Goal: Book appointment/travel/reservation

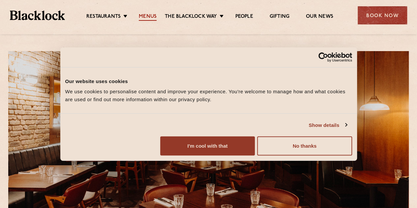
click at [153, 18] on link "Menus" at bounding box center [148, 17] width 18 height 7
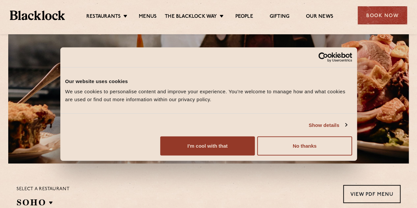
scroll to position [74, 0]
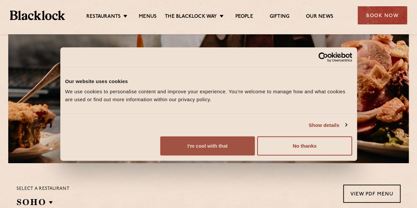
click at [255, 156] on button "I'm cool with that" at bounding box center [207, 145] width 95 height 19
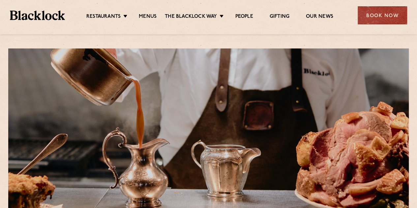
scroll to position [0, 0]
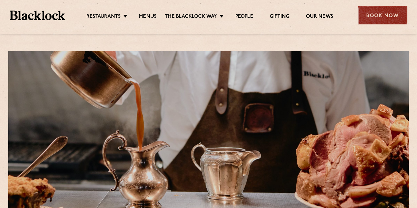
click at [392, 8] on div "Book Now" at bounding box center [382, 15] width 49 height 18
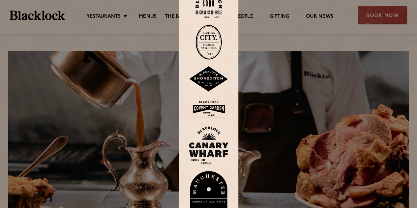
click at [214, 107] on img at bounding box center [209, 109] width 40 height 21
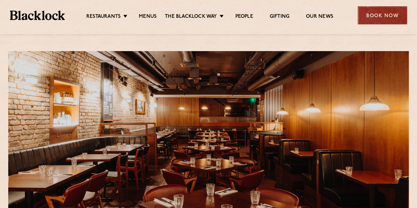
click at [392, 10] on div "Book Now" at bounding box center [382, 15] width 49 height 18
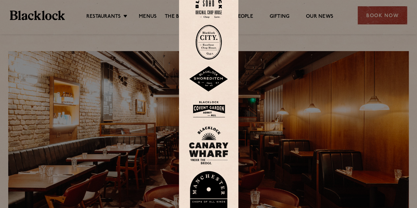
click at [215, 75] on img at bounding box center [209, 79] width 40 height 26
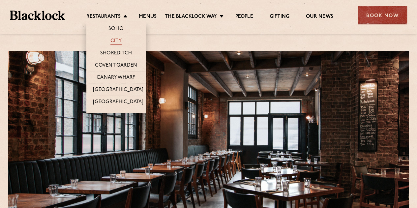
click at [118, 43] on link "City" at bounding box center [115, 41] width 11 height 7
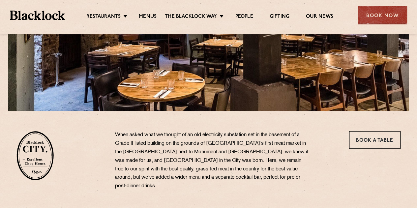
scroll to position [126, 0]
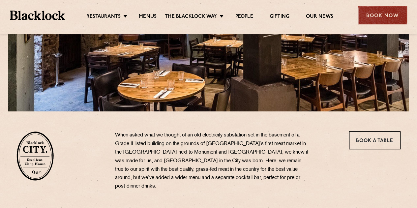
click at [383, 15] on div "Book Now" at bounding box center [382, 15] width 49 height 18
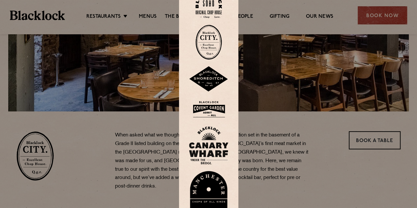
scroll to position [119, 0]
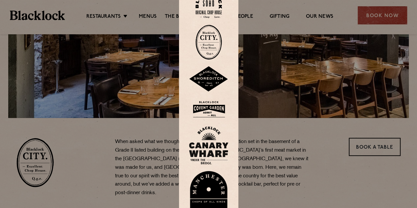
click at [213, 45] on img at bounding box center [208, 42] width 26 height 35
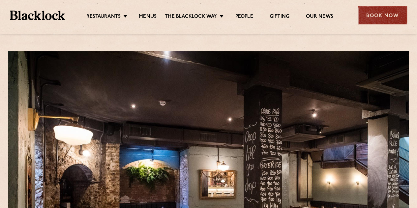
click at [368, 17] on div "Book Now" at bounding box center [382, 15] width 49 height 18
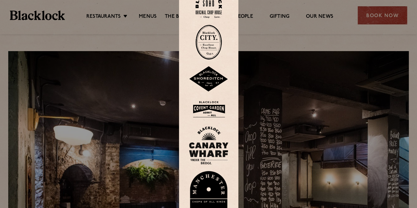
click at [218, 4] on img at bounding box center [208, 4] width 26 height 27
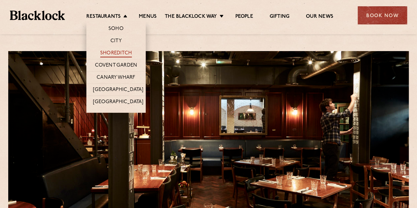
click at [125, 50] on link "Shoreditch" at bounding box center [116, 53] width 32 height 7
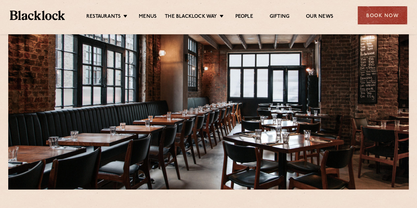
scroll to position [47, 0]
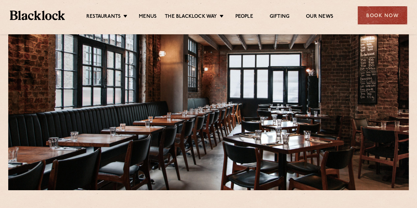
click at [149, 13] on ul "Restaurants Soho City Shoreditch Covent Garden Canary Wharf Manchester Birmingh…" at bounding box center [209, 15] width 289 height 11
click at [148, 18] on link "Menus" at bounding box center [148, 17] width 18 height 7
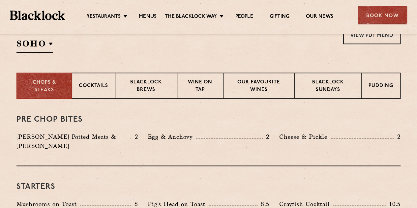
scroll to position [232, 0]
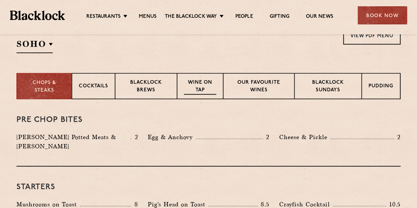
click at [198, 86] on p "Wine on Tap" at bounding box center [200, 86] width 32 height 15
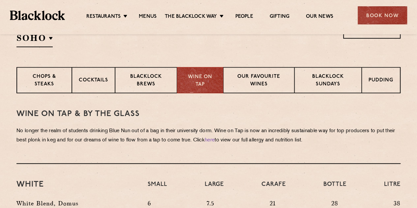
scroll to position [236, 0]
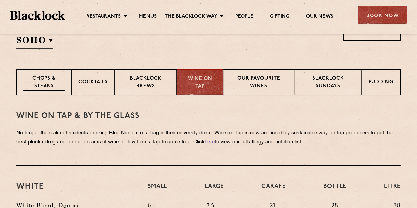
click at [59, 82] on p "Chops & Steaks" at bounding box center [43, 82] width 41 height 15
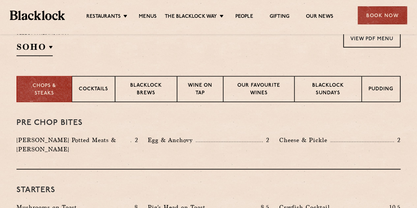
scroll to position [222, 0]
